Goal: Information Seeking & Learning: Stay updated

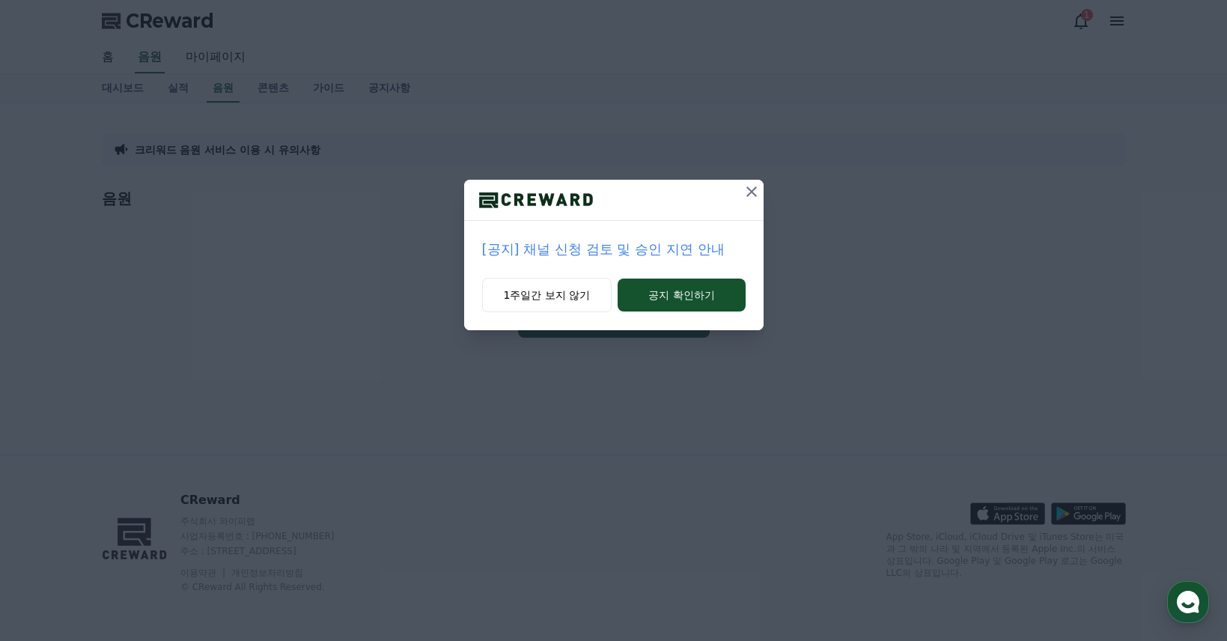
drag, startPoint x: 546, startPoint y: 296, endPoint x: 512, endPoint y: 269, distance: 44.2
click at [546, 296] on button "1주일간 보지 않기" at bounding box center [547, 295] width 130 height 34
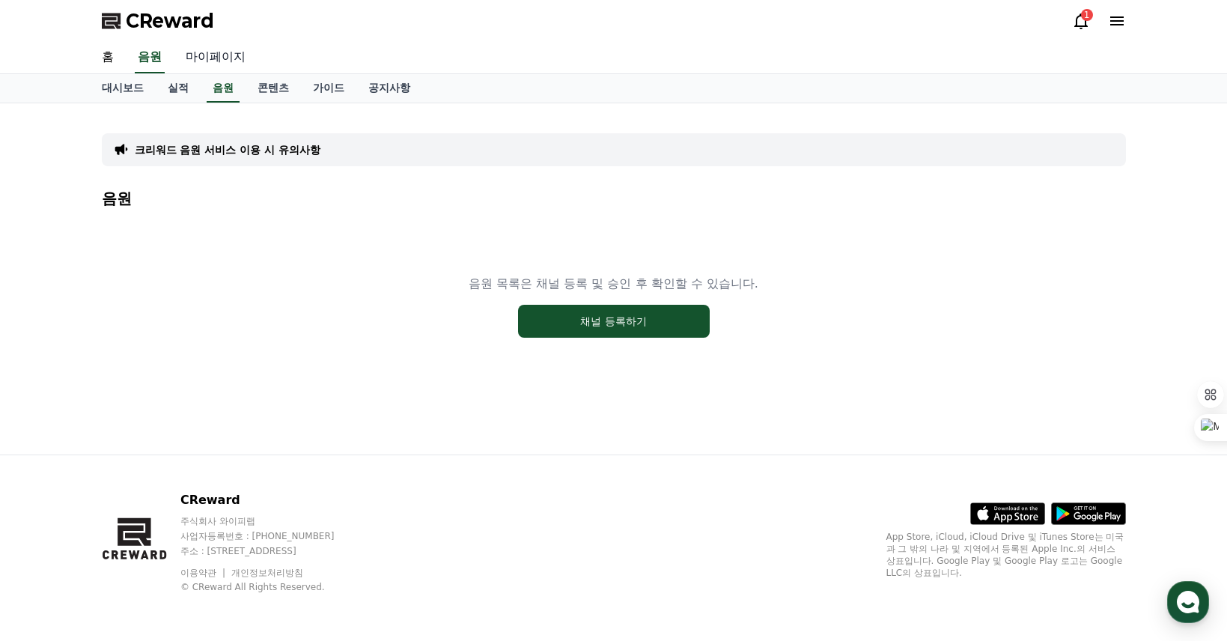
click at [218, 52] on link "마이페이지" at bounding box center [216, 57] width 84 height 31
select select "**********"
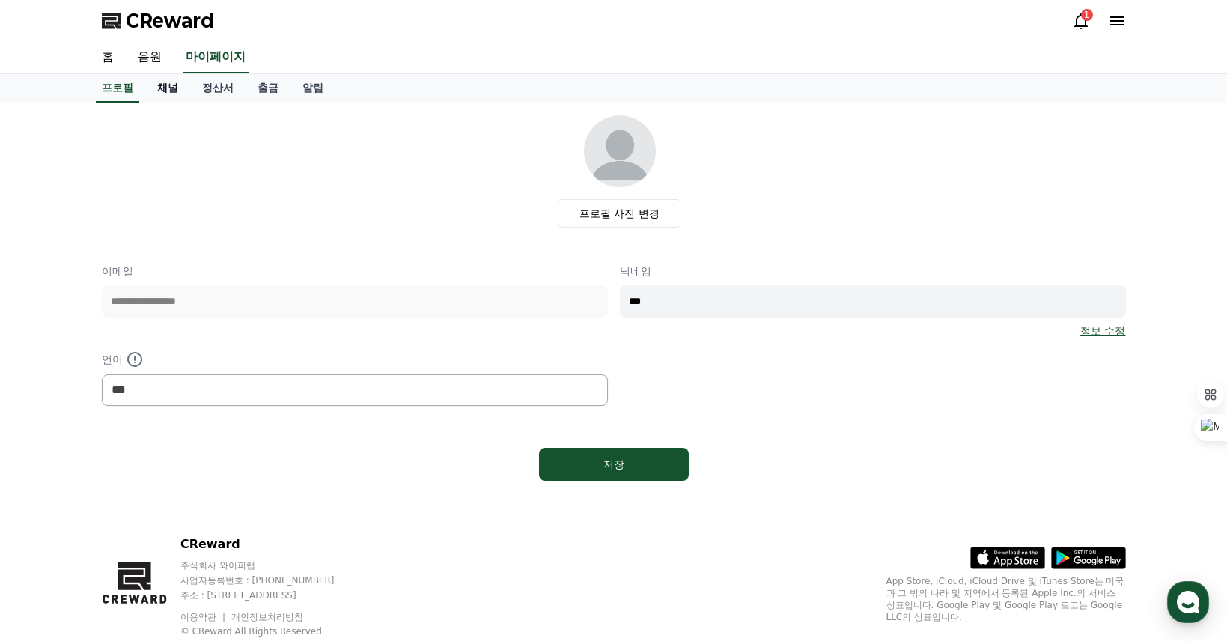
click at [165, 90] on link "채널" at bounding box center [167, 88] width 45 height 28
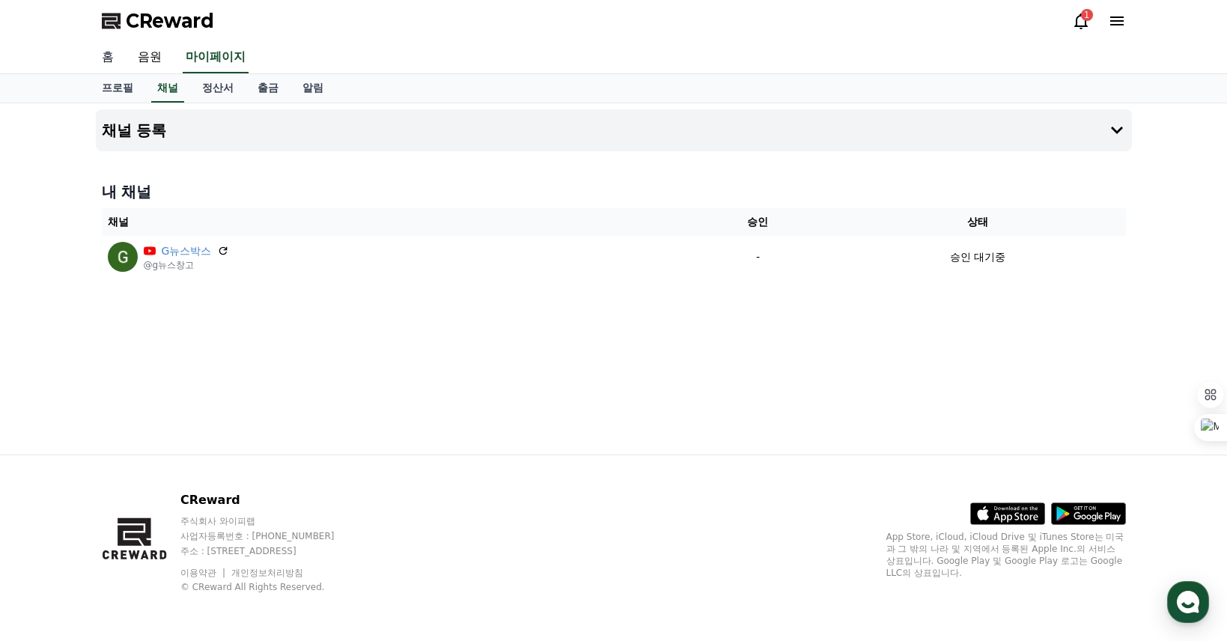
click at [97, 58] on link "홈" at bounding box center [108, 57] width 36 height 31
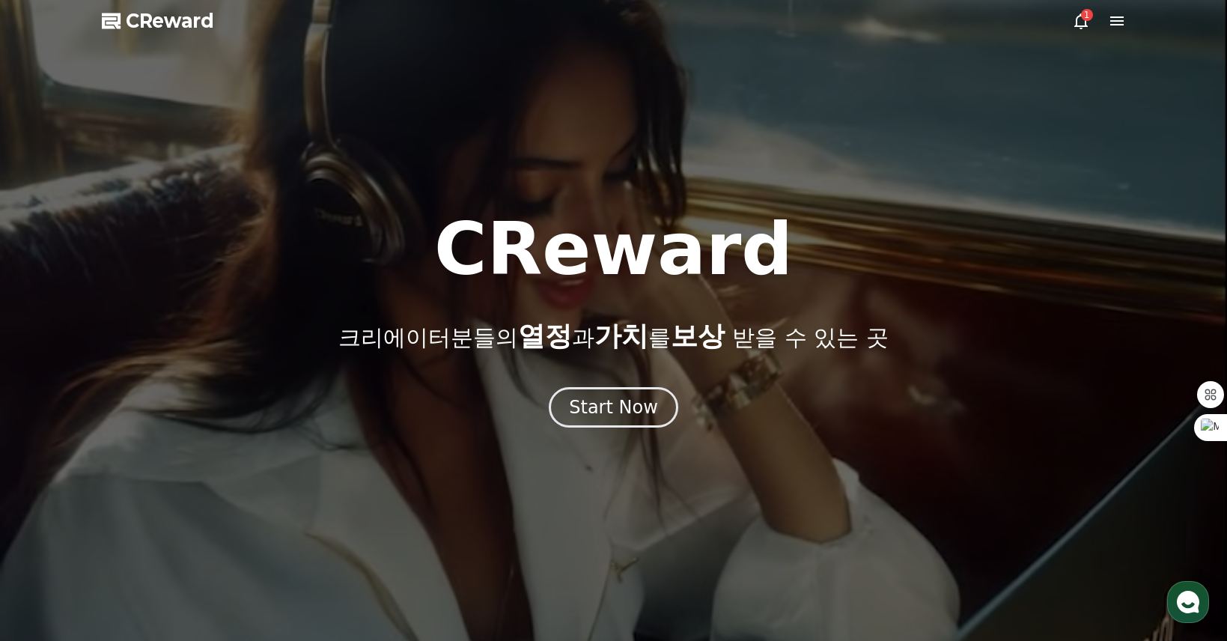
click at [1083, 20] on icon at bounding box center [1081, 21] width 18 height 18
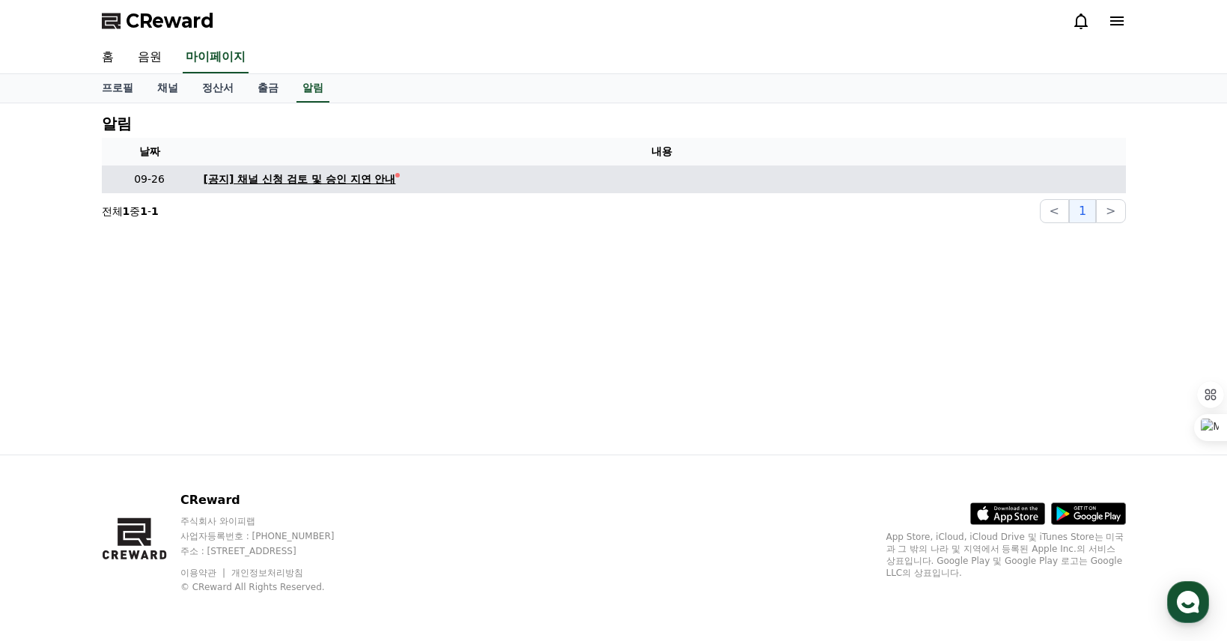
click at [325, 181] on div "[공지] 채널 신청 검토 및 승인 지연 안내" at bounding box center [300, 179] width 192 height 16
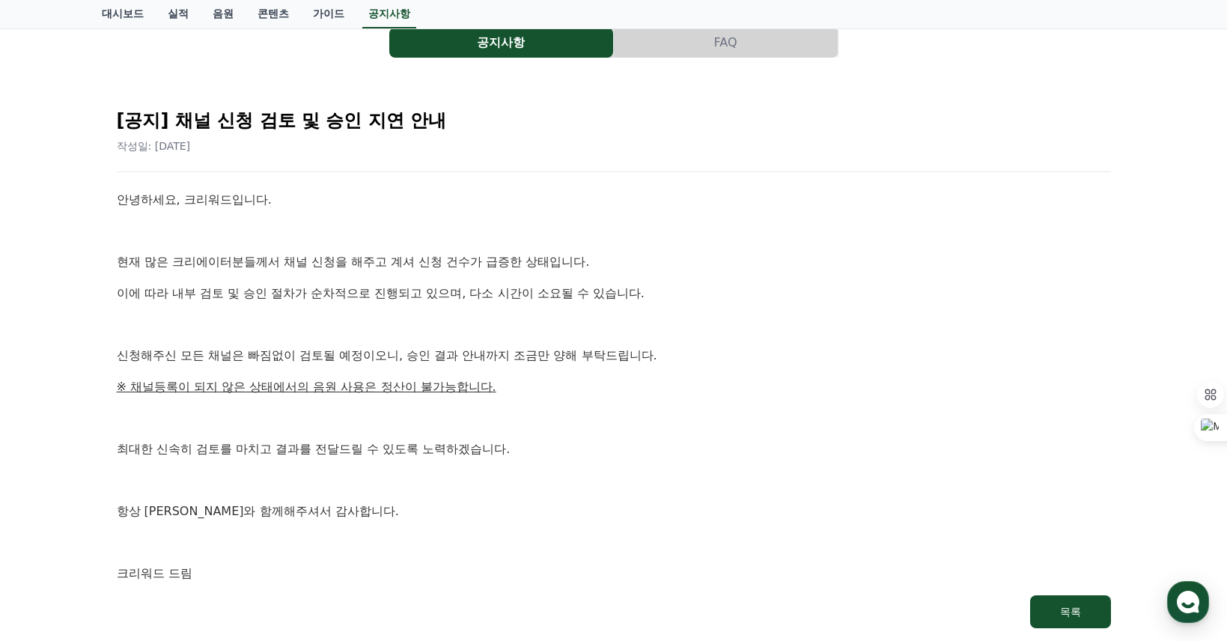
scroll to position [150, 0]
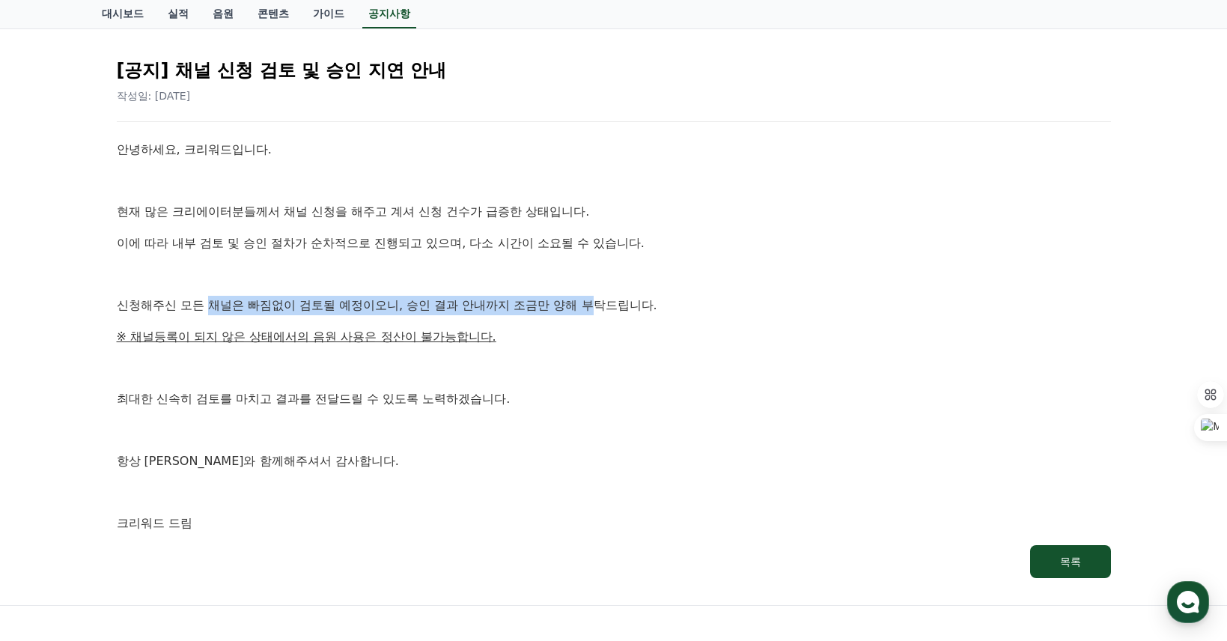
drag, startPoint x: 208, startPoint y: 304, endPoint x: 591, endPoint y: 302, distance: 383.2
click at [591, 302] on p "신청해주신 모든 채널은 빠짐없이 검토될 예정이오니, 승인 결과 안내까지 조금만 양해 부탁드립니다." at bounding box center [614, 305] width 994 height 19
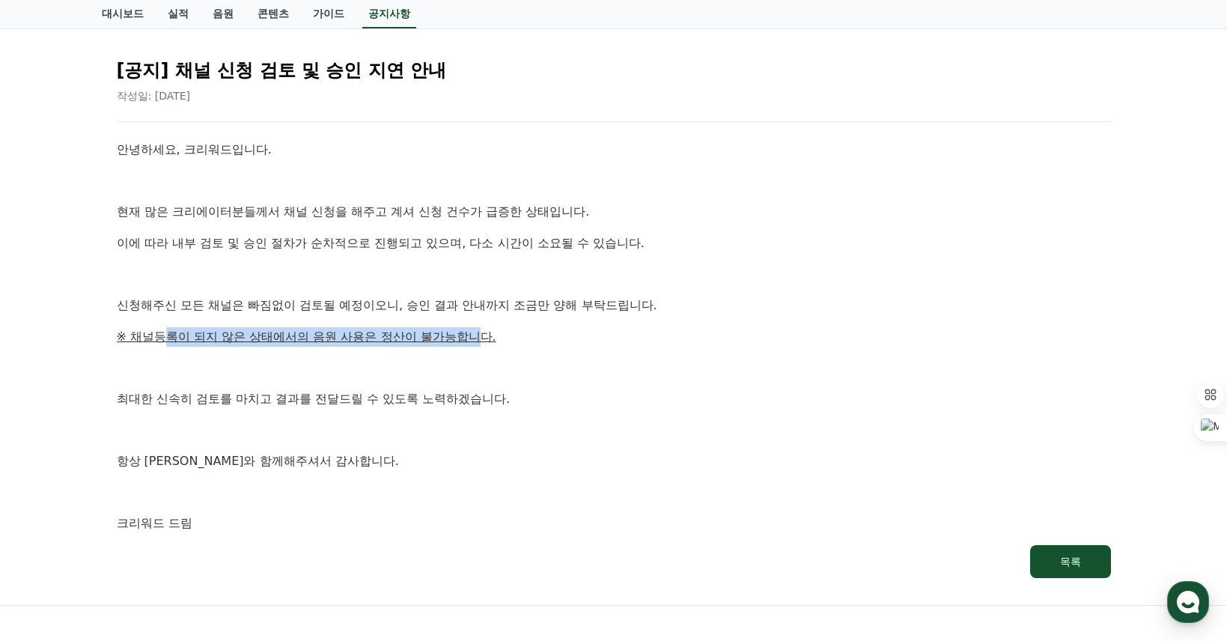
drag, startPoint x: 162, startPoint y: 335, endPoint x: 482, endPoint y: 338, distance: 319.6
click at [482, 338] on u "※ 채널등록이 되지 않은 상태에서의 음원 사용은 정산이 불가능합니다." at bounding box center [306, 336] width 379 height 14
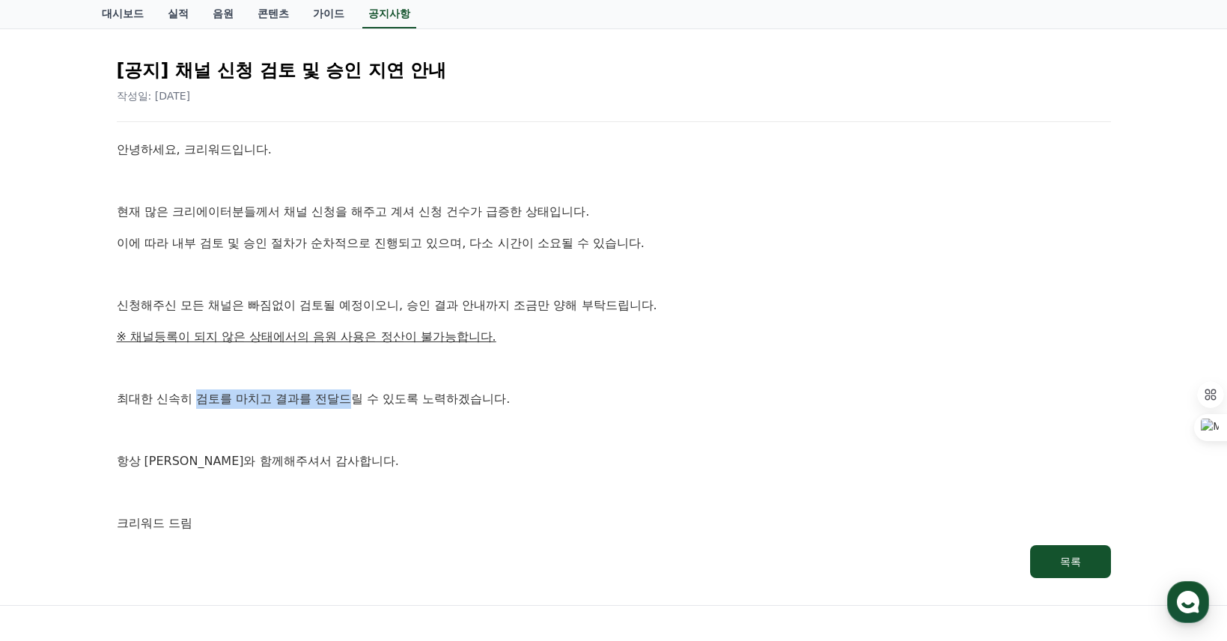
drag, startPoint x: 199, startPoint y: 394, endPoint x: 350, endPoint y: 397, distance: 150.5
click at [350, 397] on p "최대한 신속히 검토를 마치고 결과를 전달드릴 수 있도록 노력하겠습니다." at bounding box center [614, 398] width 994 height 19
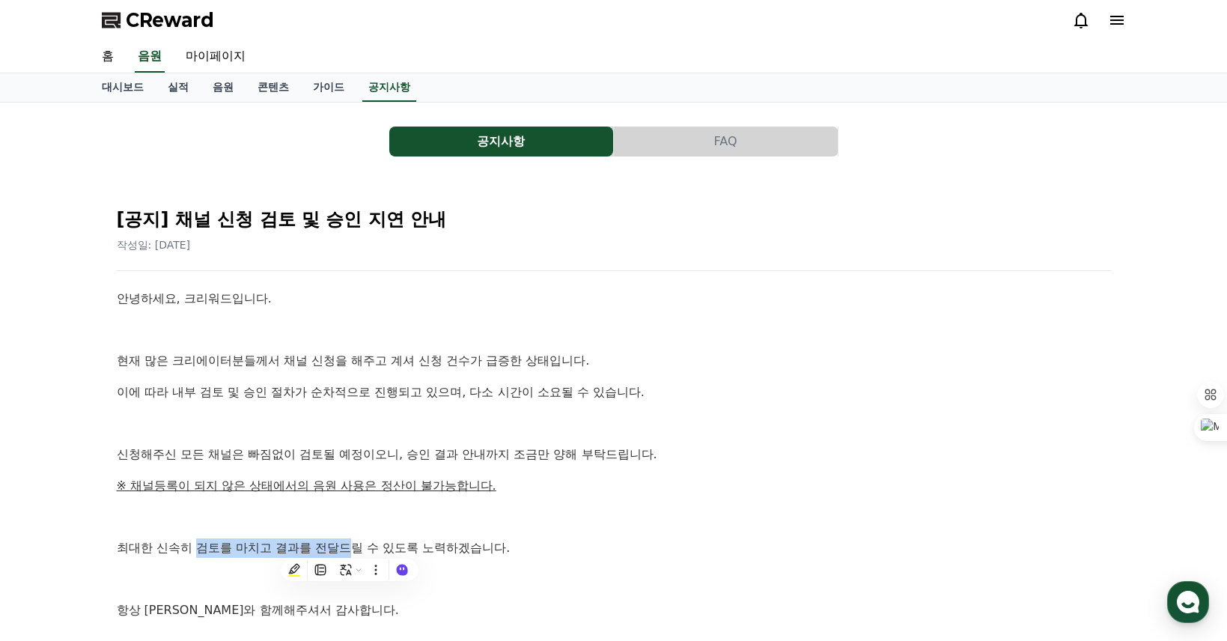
scroll to position [0, 0]
